Goal: Navigation & Orientation: Find specific page/section

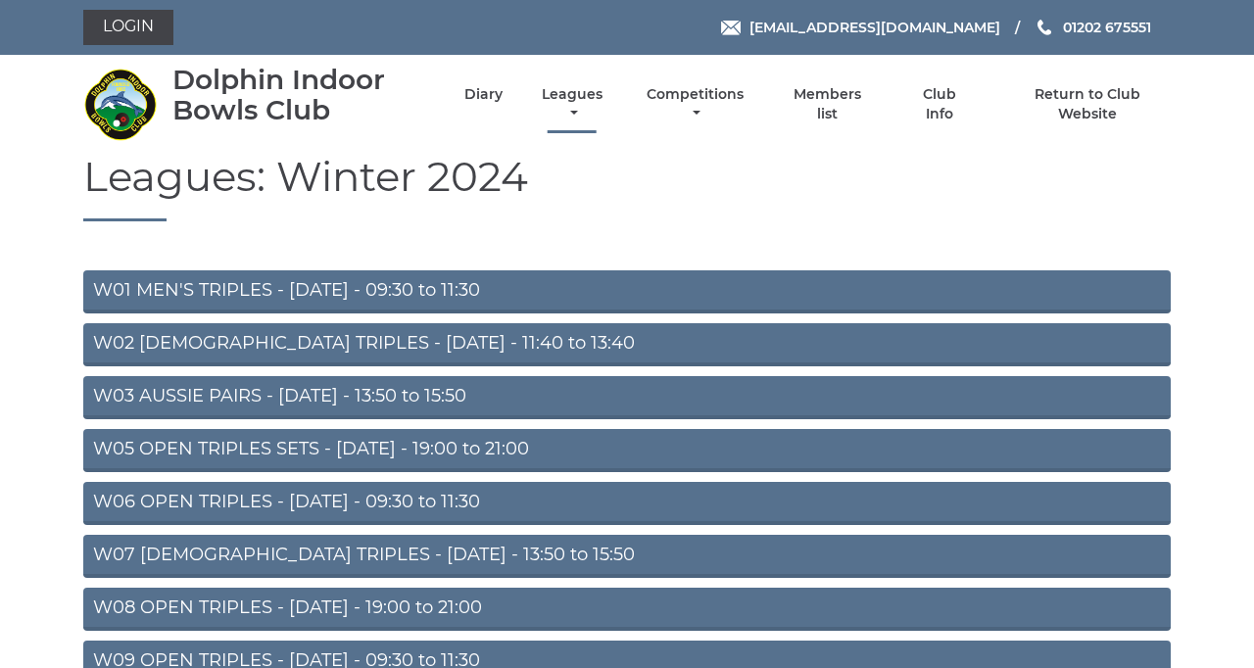
click at [607, 118] on link "Leagues" at bounding box center [572, 104] width 71 height 38
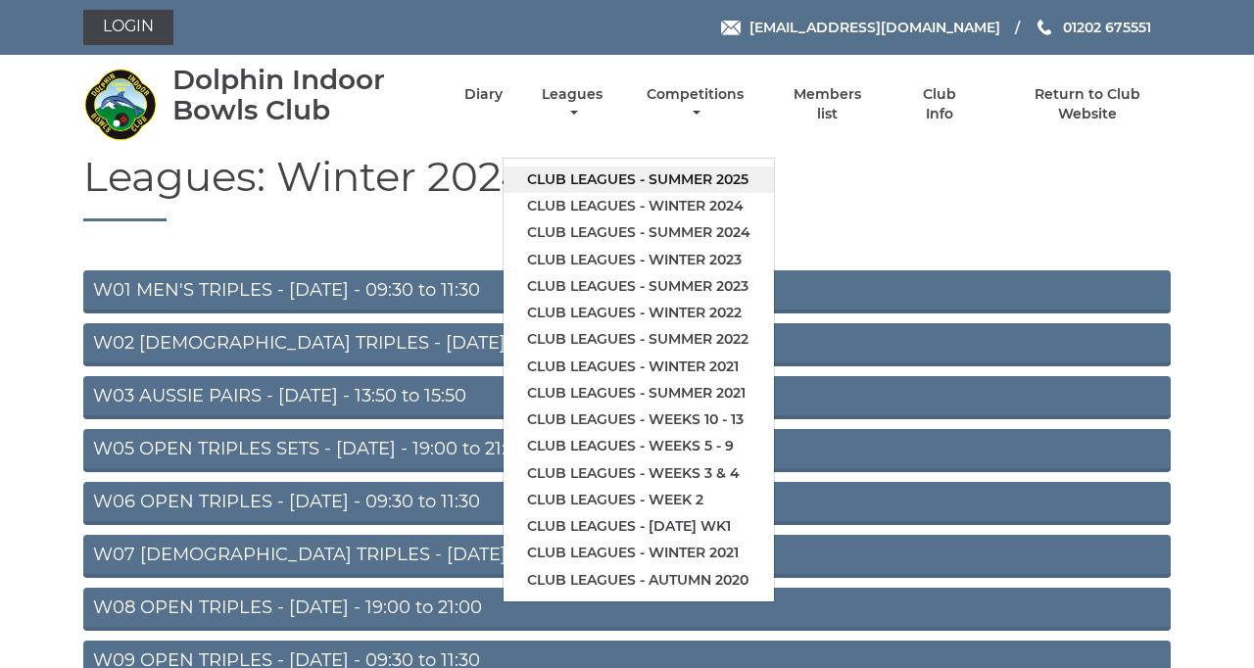
click at [774, 193] on link "Club leagues - Summer 2025" at bounding box center [639, 180] width 270 height 26
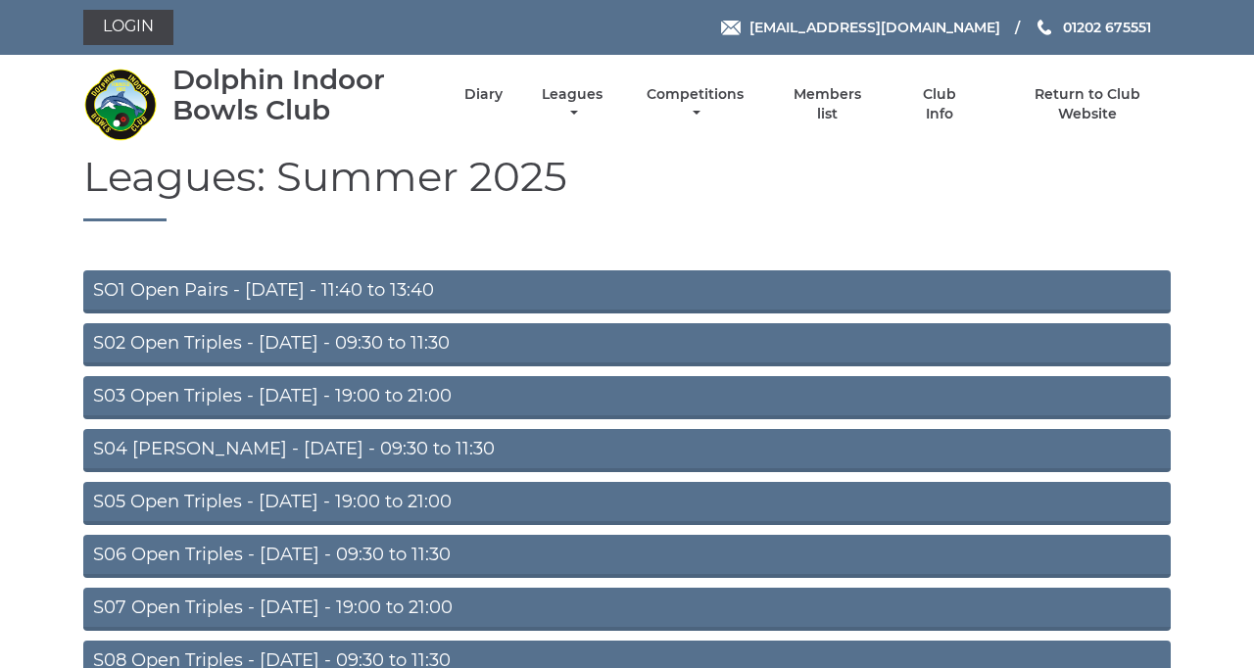
click at [657, 314] on link "SO1 Open Pairs - [DATE] - 11:40 to 13:40" at bounding box center [626, 291] width 1087 height 43
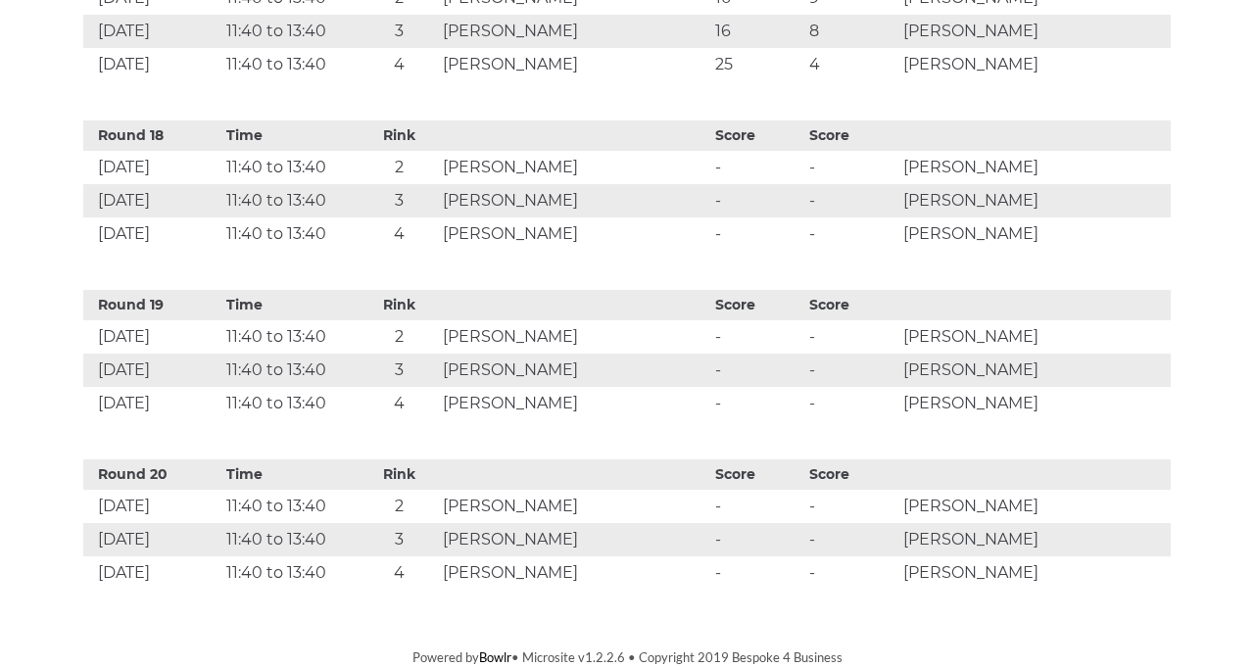
scroll to position [6033, 0]
